Goal: Transaction & Acquisition: Obtain resource

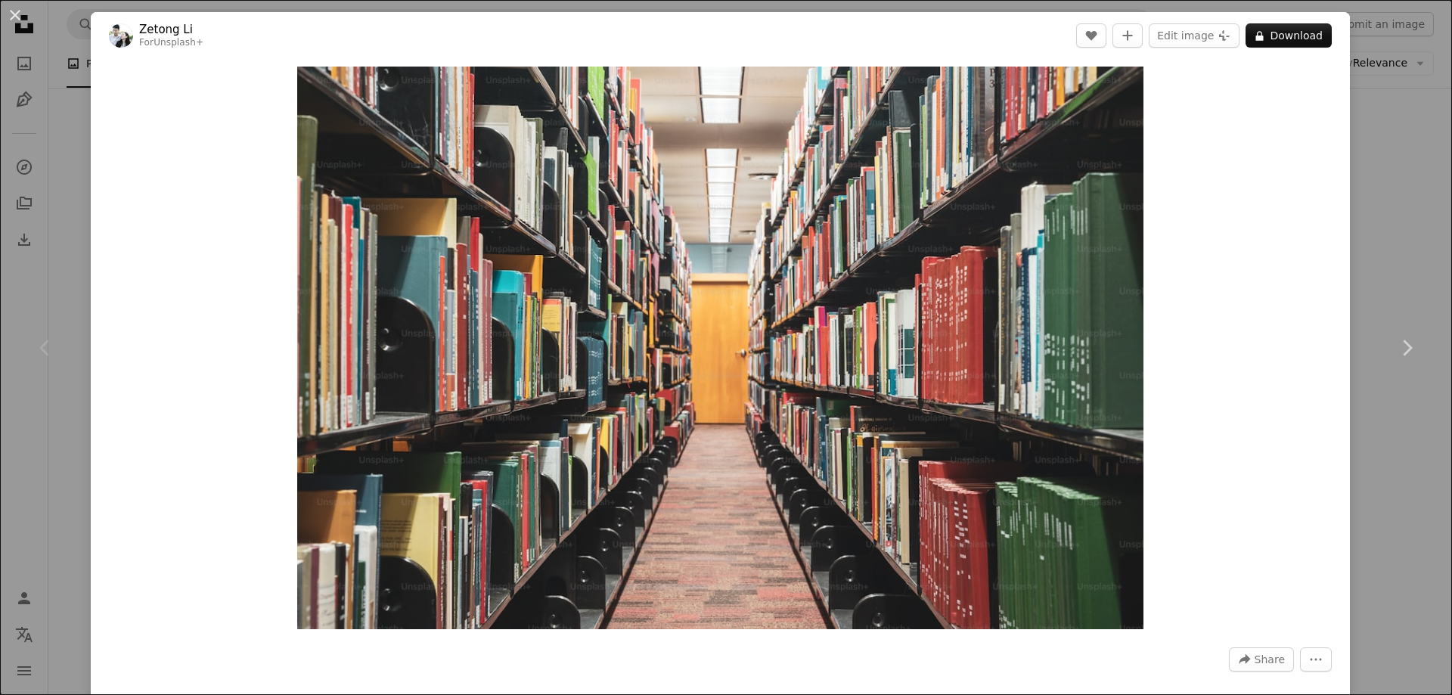
scroll to position [76, 0]
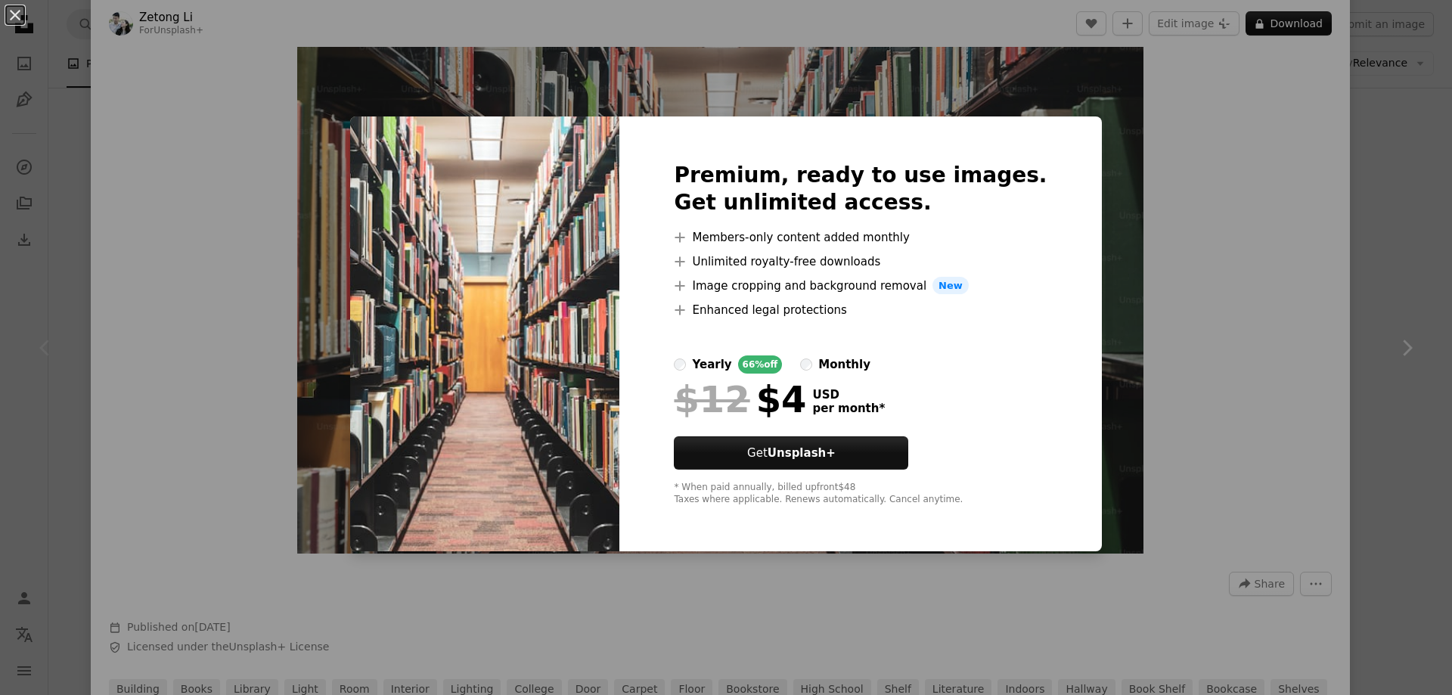
click at [732, 85] on div "An X shape Premium, ready to use images. Get unlimited access. A plus sign Memb…" at bounding box center [726, 347] width 1452 height 695
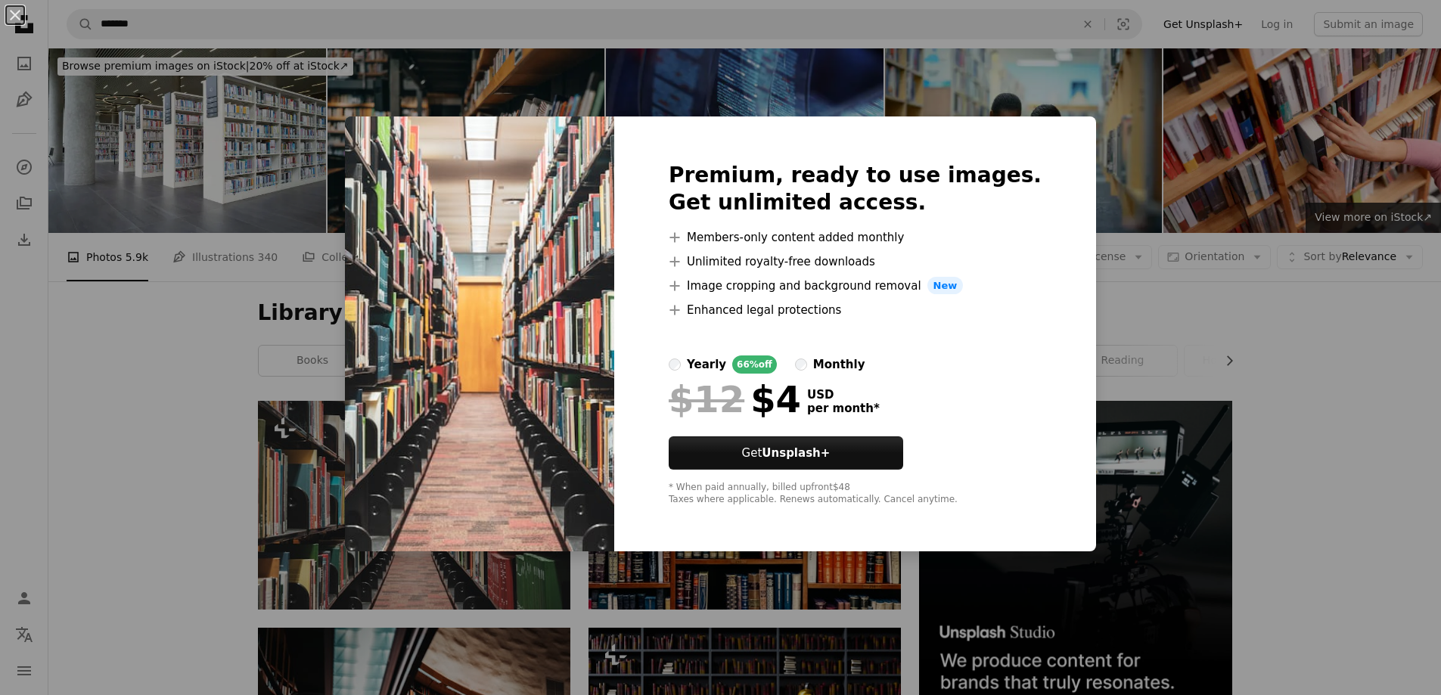
scroll to position [303, 0]
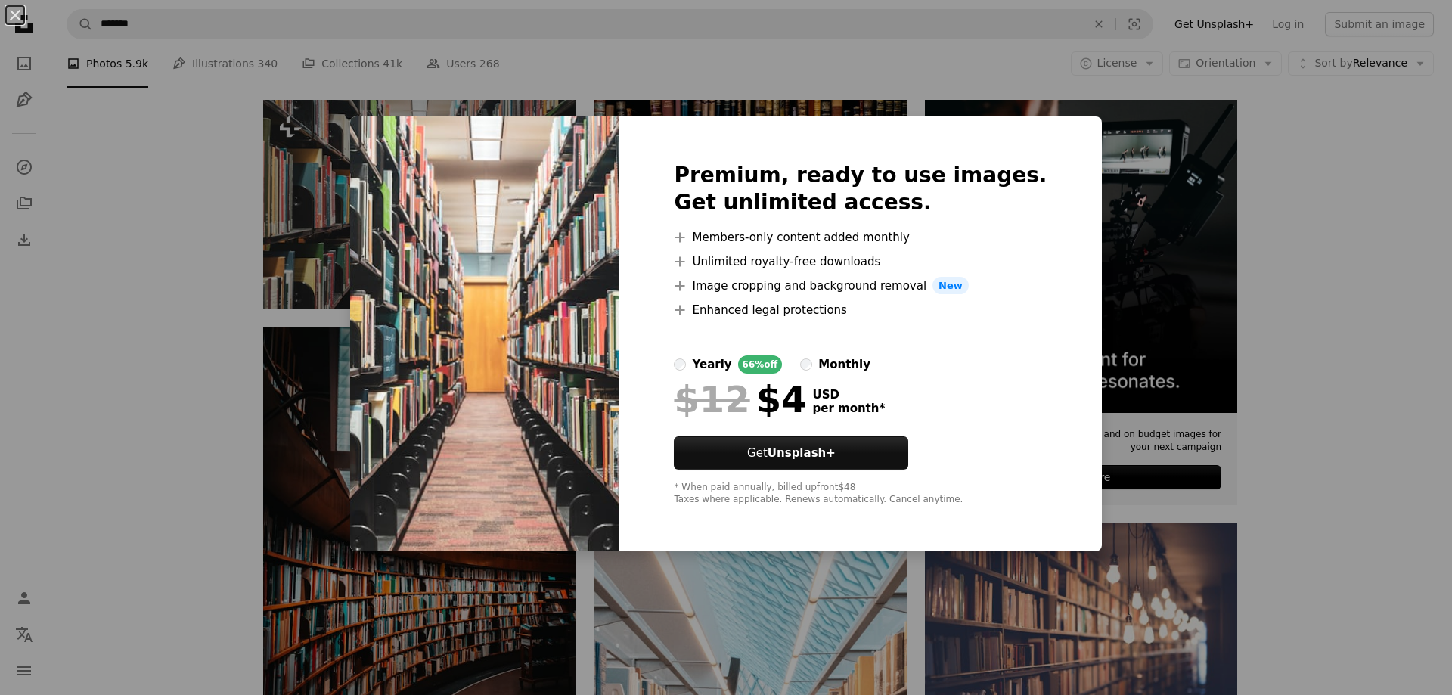
click at [1292, 174] on div "An X shape Premium, ready to use images. Get unlimited access. A plus sign Memb…" at bounding box center [726, 347] width 1452 height 695
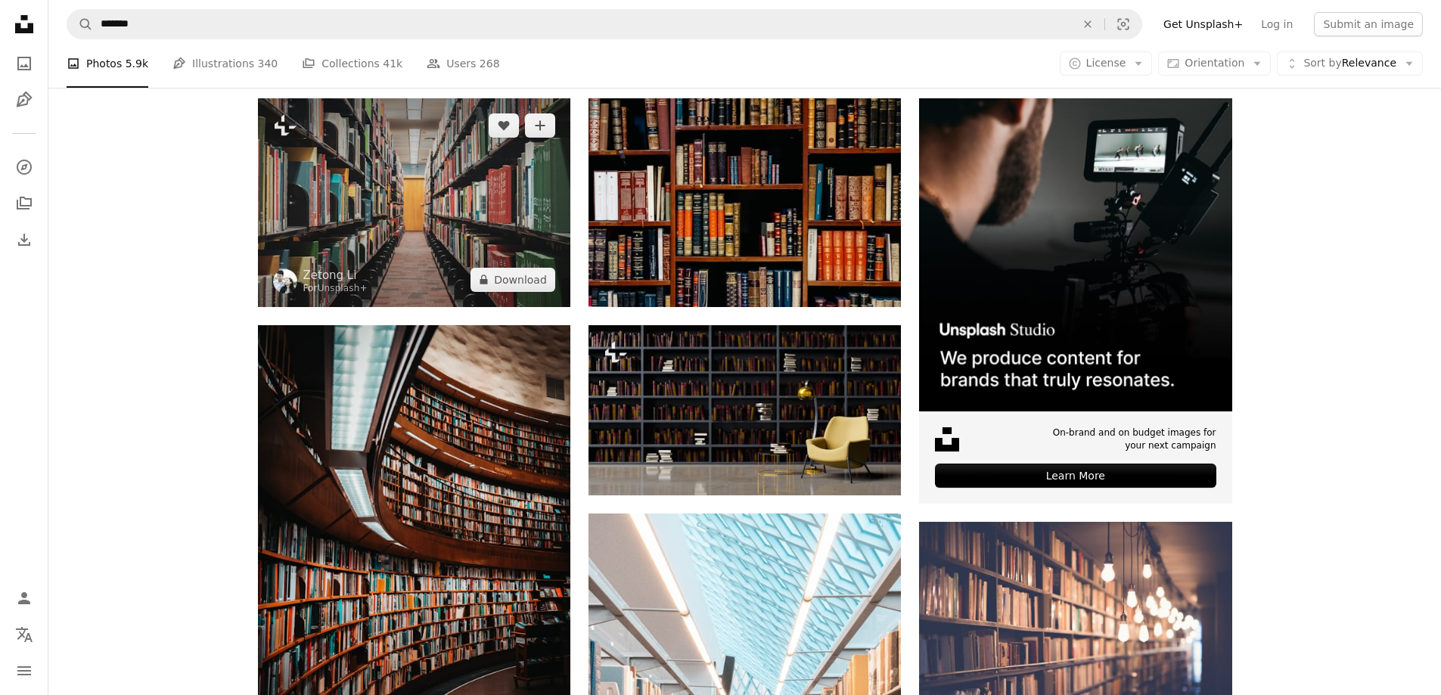
click at [413, 163] on img at bounding box center [414, 202] width 312 height 208
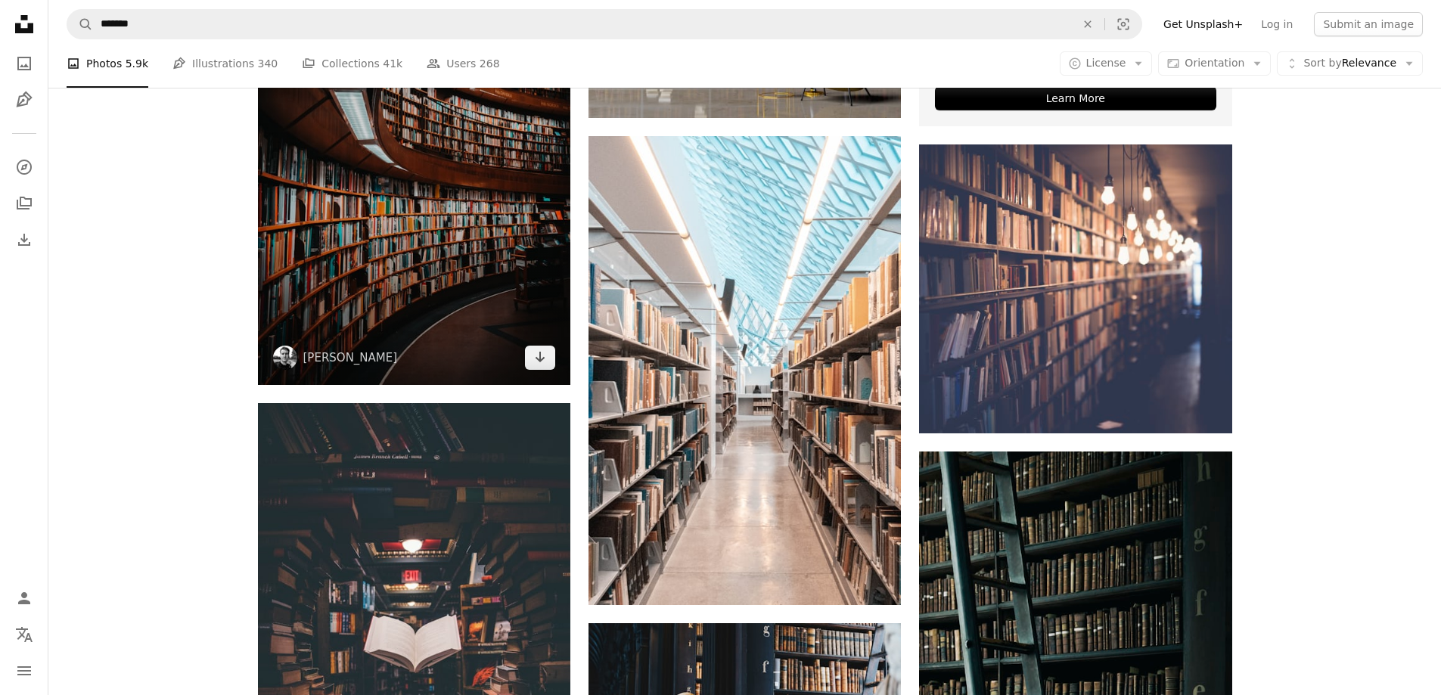
scroll to position [681, 0]
